Goal: Information Seeking & Learning: Learn about a topic

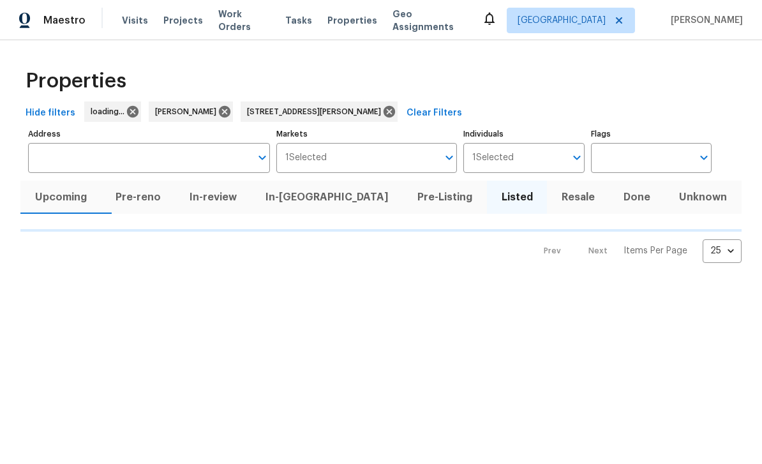
type input "[STREET_ADDRESS][PERSON_NAME]"
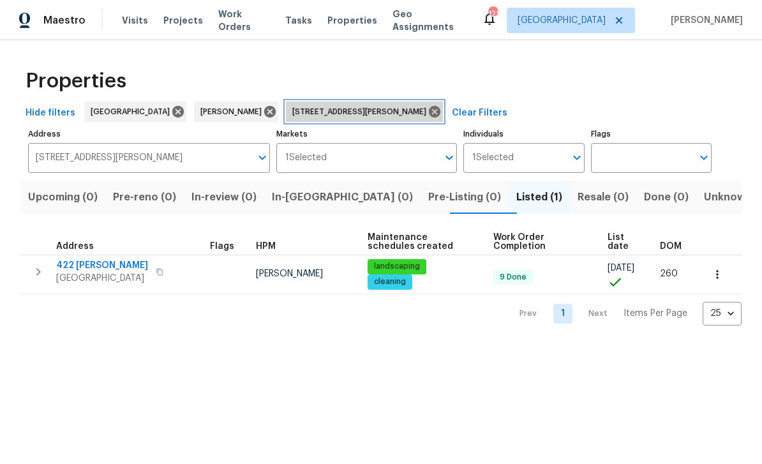
click at [427, 112] on icon at bounding box center [434, 112] width 14 height 14
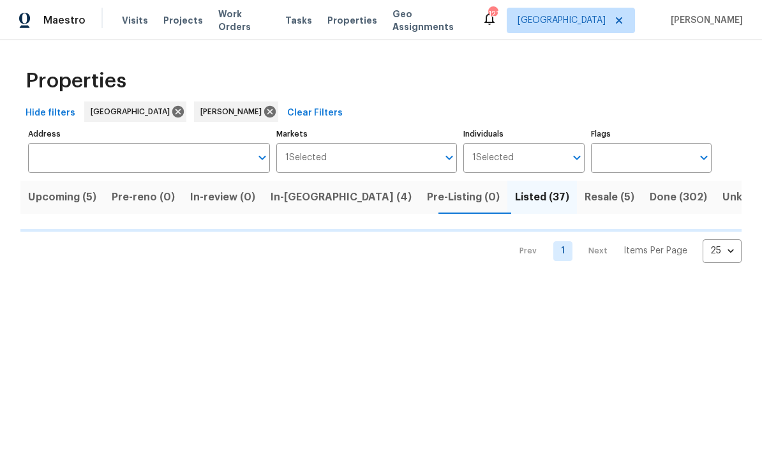
click at [584, 194] on span "Resale (5)" at bounding box center [609, 197] width 50 height 18
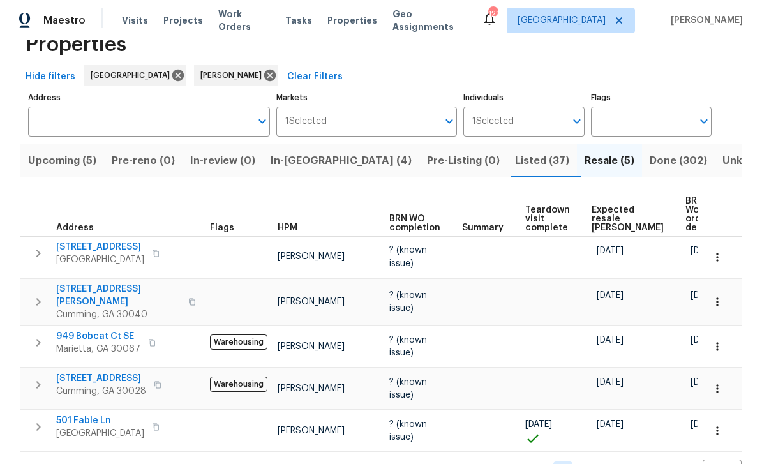
scroll to position [36, 0]
click at [77, 418] on span "501 Fable Ln" at bounding box center [100, 421] width 88 height 13
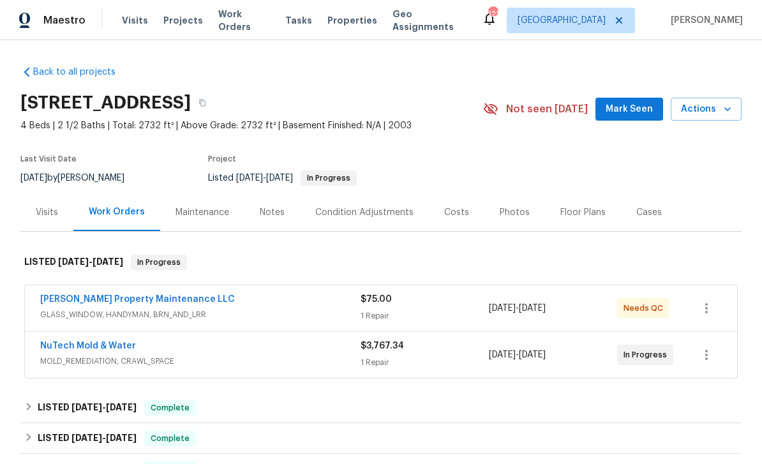
click at [62, 350] on link "NuTech Mold & Water" at bounding box center [88, 345] width 96 height 9
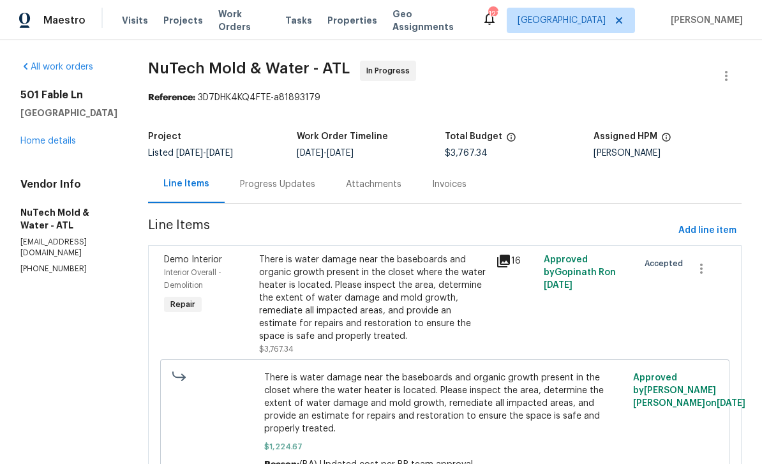
click at [502, 267] on icon at bounding box center [503, 260] width 15 height 15
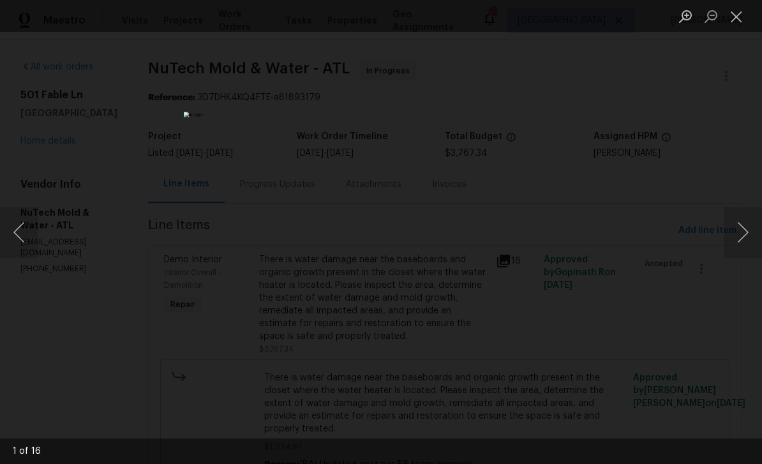
click at [744, 233] on button "Next image" at bounding box center [742, 232] width 38 height 51
click at [745, 232] on button "Next image" at bounding box center [742, 232] width 38 height 51
click at [744, 232] on button "Next image" at bounding box center [742, 232] width 38 height 51
click at [744, 230] on button "Next image" at bounding box center [742, 232] width 38 height 51
click at [746, 226] on button "Next image" at bounding box center [742, 232] width 38 height 51
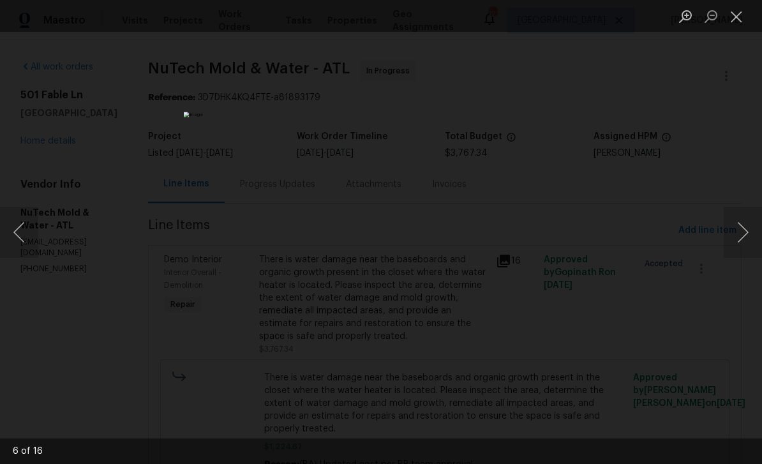
click at [743, 230] on button "Next image" at bounding box center [742, 232] width 38 height 51
click at [748, 228] on button "Next image" at bounding box center [742, 232] width 38 height 51
click at [742, 230] on button "Next image" at bounding box center [742, 232] width 38 height 51
click at [741, 232] on button "Next image" at bounding box center [742, 232] width 38 height 51
click at [745, 233] on button "Next image" at bounding box center [742, 232] width 38 height 51
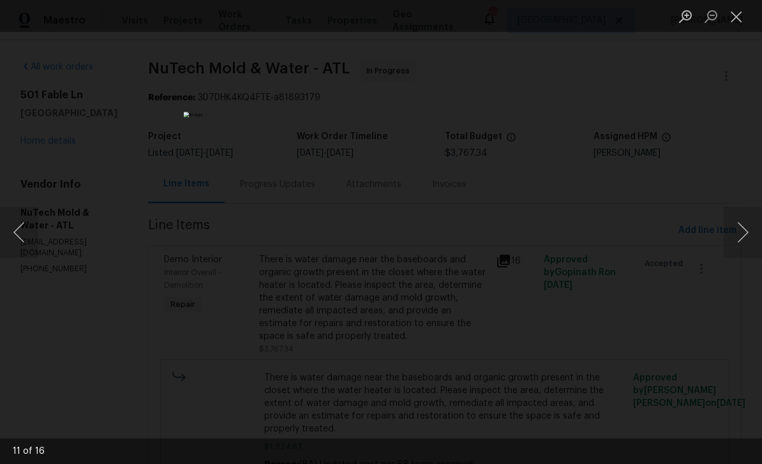
click at [745, 231] on button "Next image" at bounding box center [742, 232] width 38 height 51
click at [746, 240] on button "Next image" at bounding box center [742, 232] width 38 height 51
click at [753, 237] on button "Next image" at bounding box center [742, 232] width 38 height 51
click at [739, 232] on button "Next image" at bounding box center [742, 232] width 38 height 51
click at [744, 229] on button "Next image" at bounding box center [742, 232] width 38 height 51
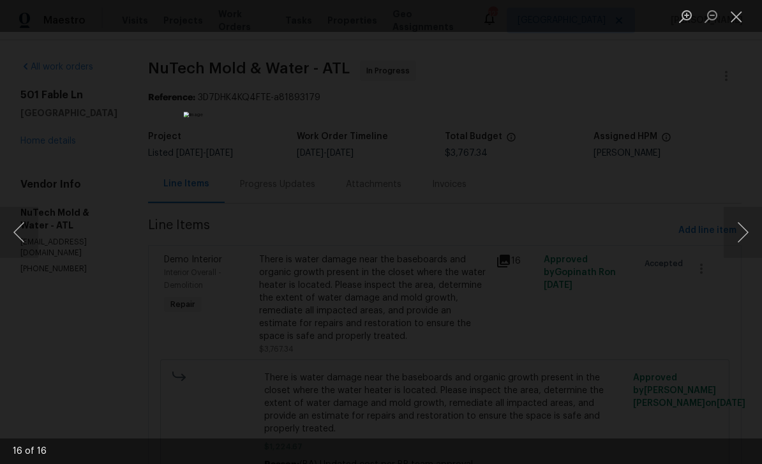
click at [751, 229] on button "Next image" at bounding box center [742, 232] width 38 height 51
click at [755, 231] on button "Next image" at bounding box center [742, 232] width 38 height 51
click at [737, 20] on button "Close lightbox" at bounding box center [736, 16] width 26 height 22
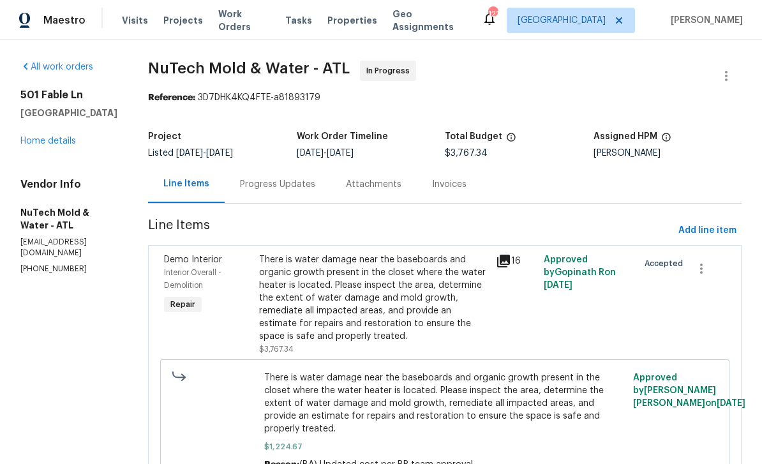
click at [269, 175] on div "Progress Updates" at bounding box center [278, 184] width 106 height 38
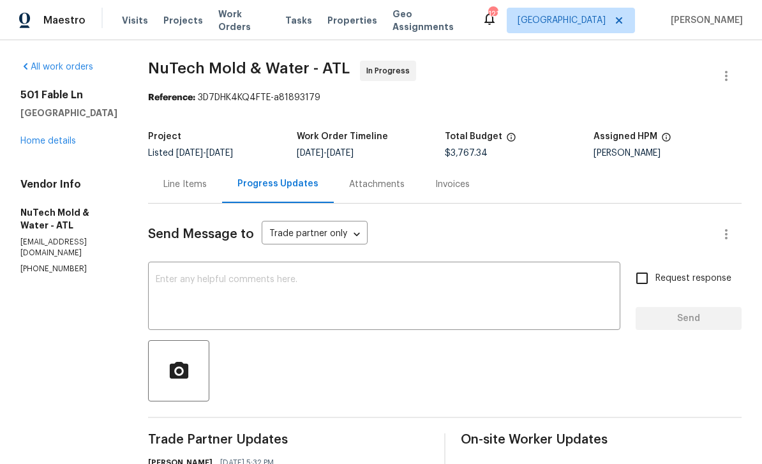
click at [48, 142] on link "Home details" at bounding box center [47, 140] width 55 height 9
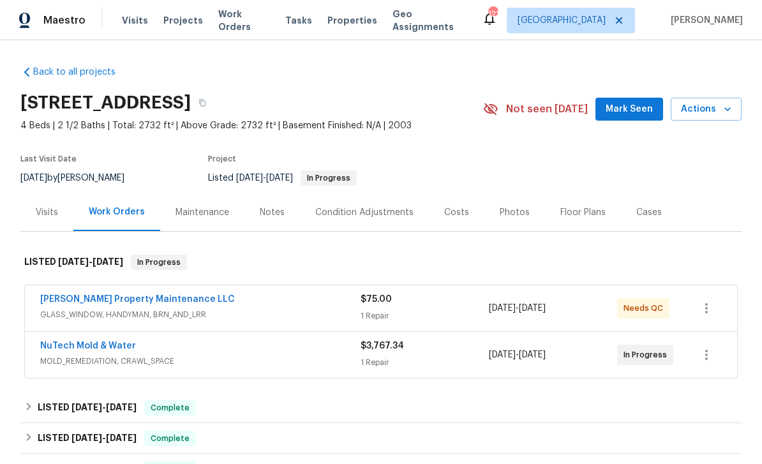
click at [91, 302] on link "[PERSON_NAME] Property Maintenance LLC" at bounding box center [137, 299] width 195 height 9
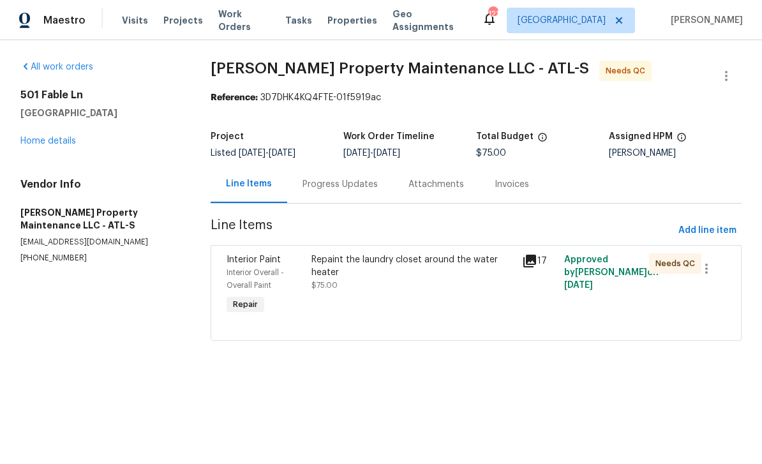
click at [244, 264] on div "Interior Paint" at bounding box center [264, 259] width 77 height 13
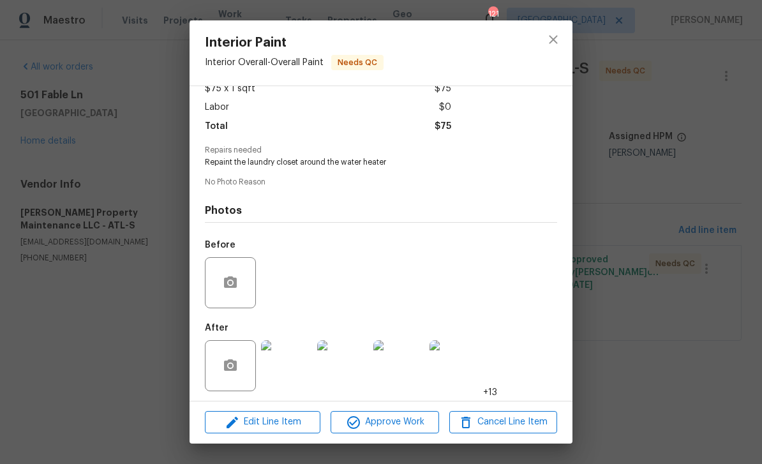
scroll to position [85, 0]
click at [285, 365] on img at bounding box center [286, 366] width 51 height 51
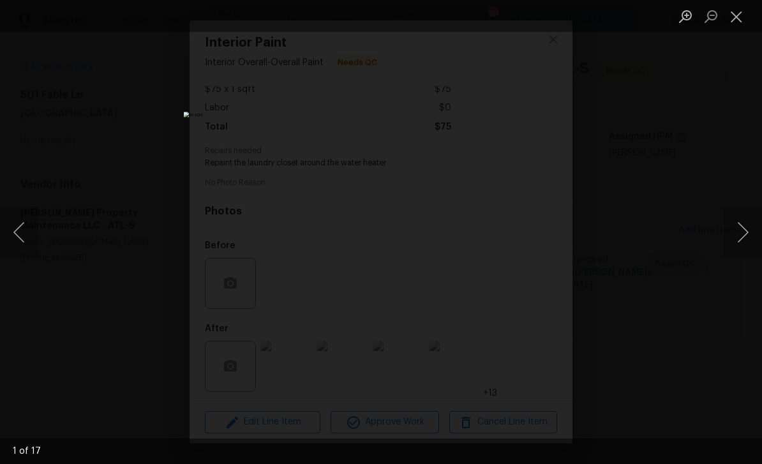
click at [732, 238] on button "Next image" at bounding box center [742, 232] width 38 height 51
click at [732, 239] on button "Next image" at bounding box center [742, 232] width 38 height 51
click at [736, 237] on button "Next image" at bounding box center [742, 232] width 38 height 51
click at [739, 234] on button "Next image" at bounding box center [742, 232] width 38 height 51
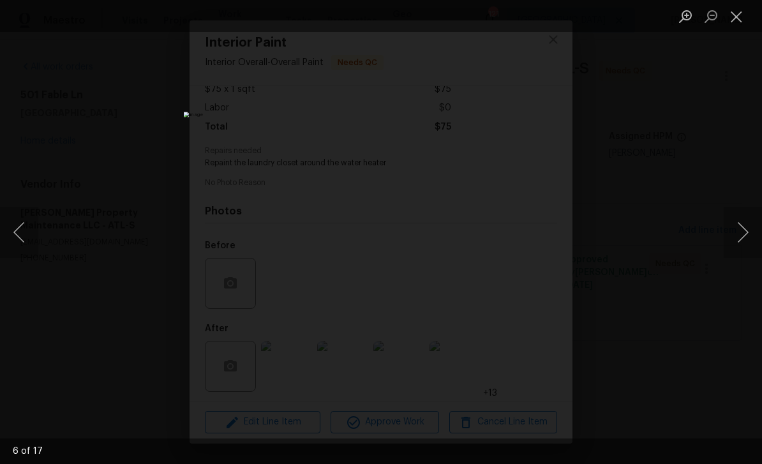
click at [739, 233] on button "Next image" at bounding box center [742, 232] width 38 height 51
click at [741, 230] on button "Next image" at bounding box center [742, 232] width 38 height 51
click at [740, 232] on button "Next image" at bounding box center [742, 232] width 38 height 51
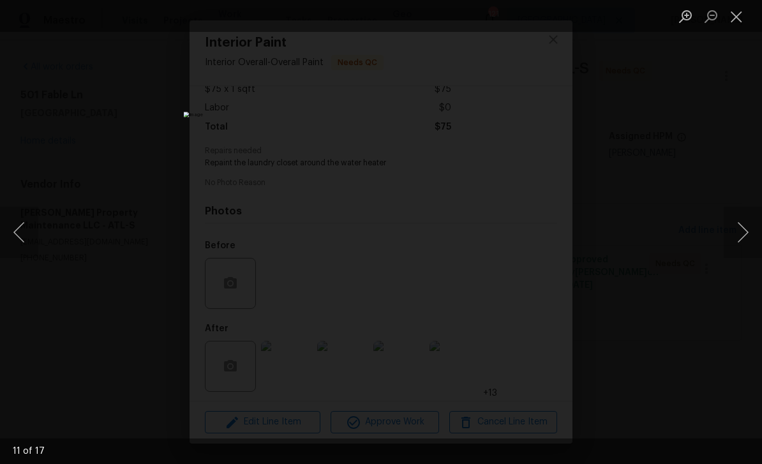
click at [741, 232] on button "Next image" at bounding box center [742, 232] width 38 height 51
click at [742, 232] on button "Next image" at bounding box center [742, 232] width 38 height 51
click at [740, 16] on button "Close lightbox" at bounding box center [736, 16] width 26 height 22
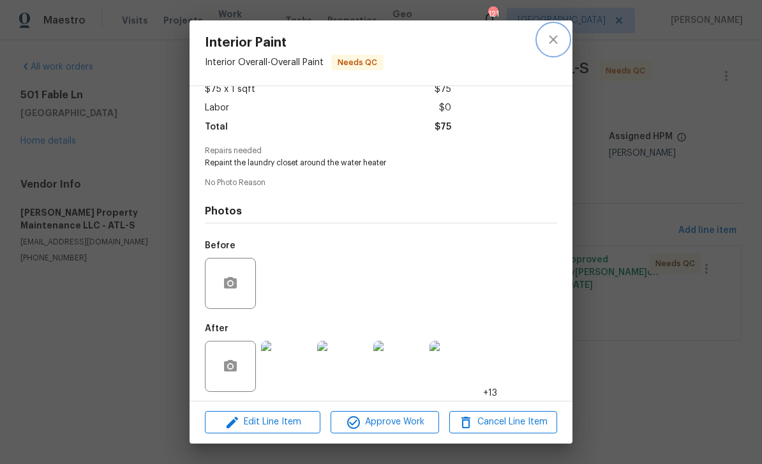
click at [556, 43] on icon "close" at bounding box center [553, 39] width 8 height 8
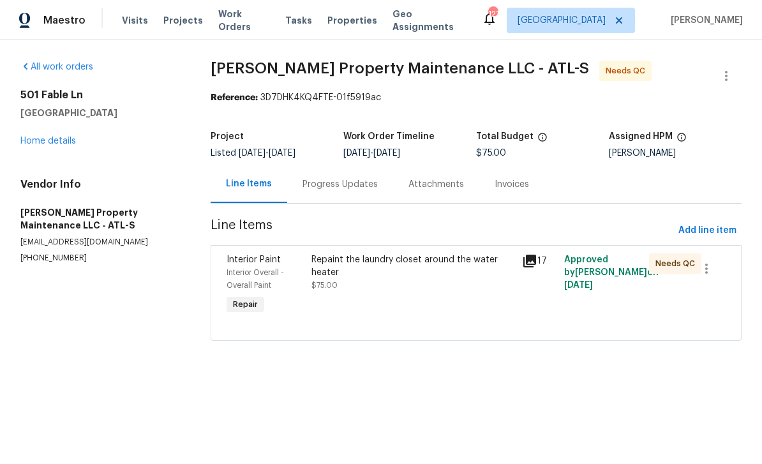
click at [328, 188] on div "Progress Updates" at bounding box center [339, 184] width 75 height 13
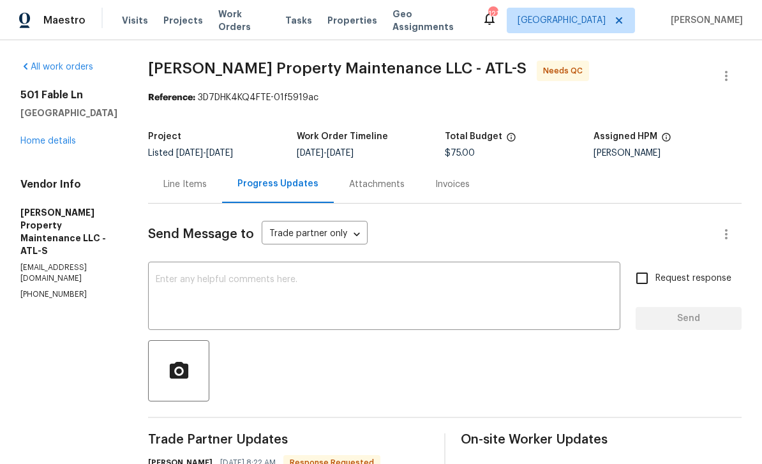
click at [179, 178] on div "Line Items" at bounding box center [184, 184] width 43 height 13
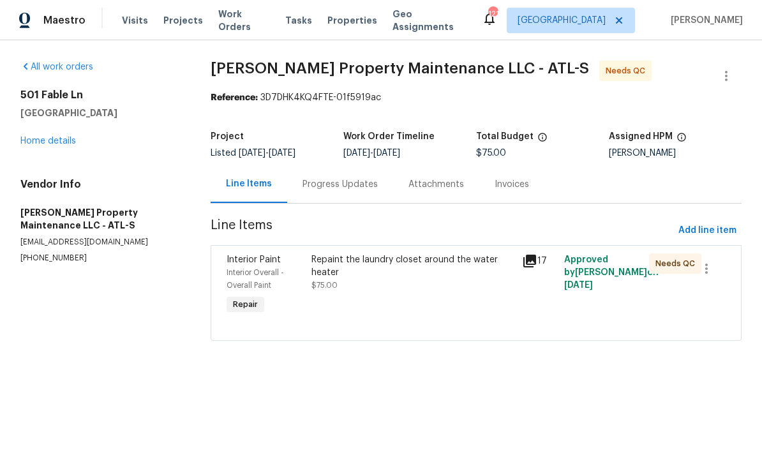
click at [534, 256] on icon at bounding box center [529, 260] width 13 height 13
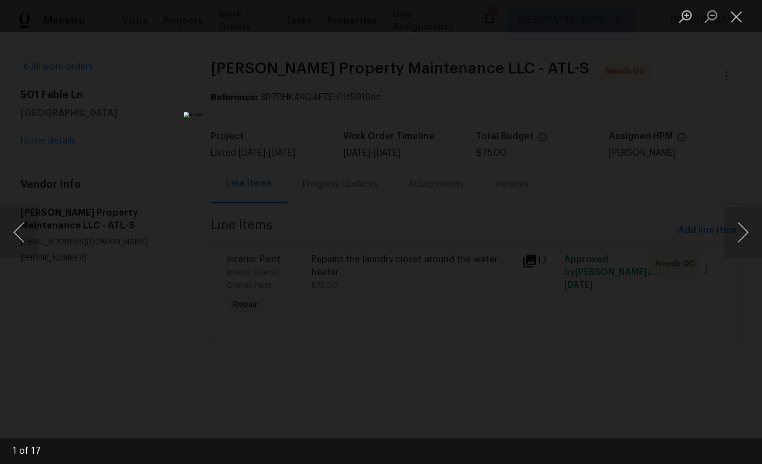
click at [756, 234] on button "Next image" at bounding box center [742, 232] width 38 height 51
click at [756, 233] on button "Next image" at bounding box center [742, 232] width 38 height 51
click at [746, 232] on button "Next image" at bounding box center [742, 232] width 38 height 51
click at [746, 228] on button "Next image" at bounding box center [742, 232] width 38 height 51
click at [741, 17] on button "Close lightbox" at bounding box center [736, 16] width 26 height 22
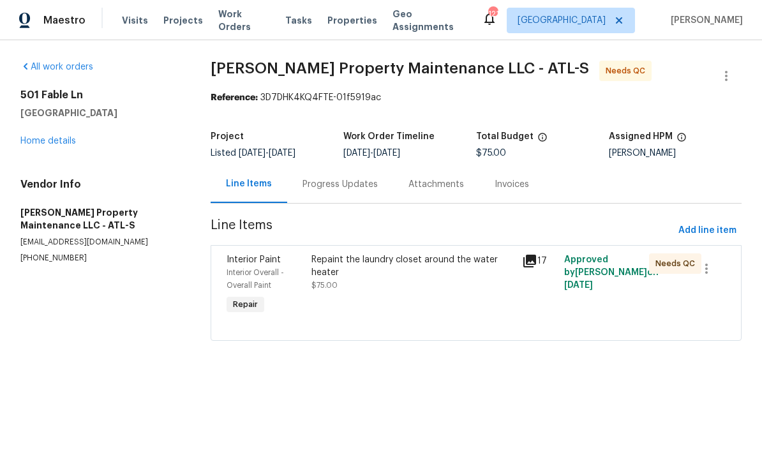
click at [50, 137] on link "Home details" at bounding box center [47, 140] width 55 height 9
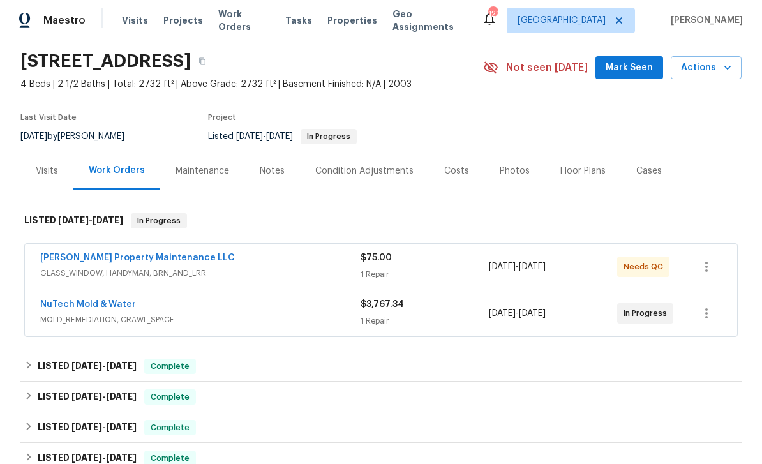
scroll to position [92, 0]
